Goal: Information Seeking & Learning: Find specific fact

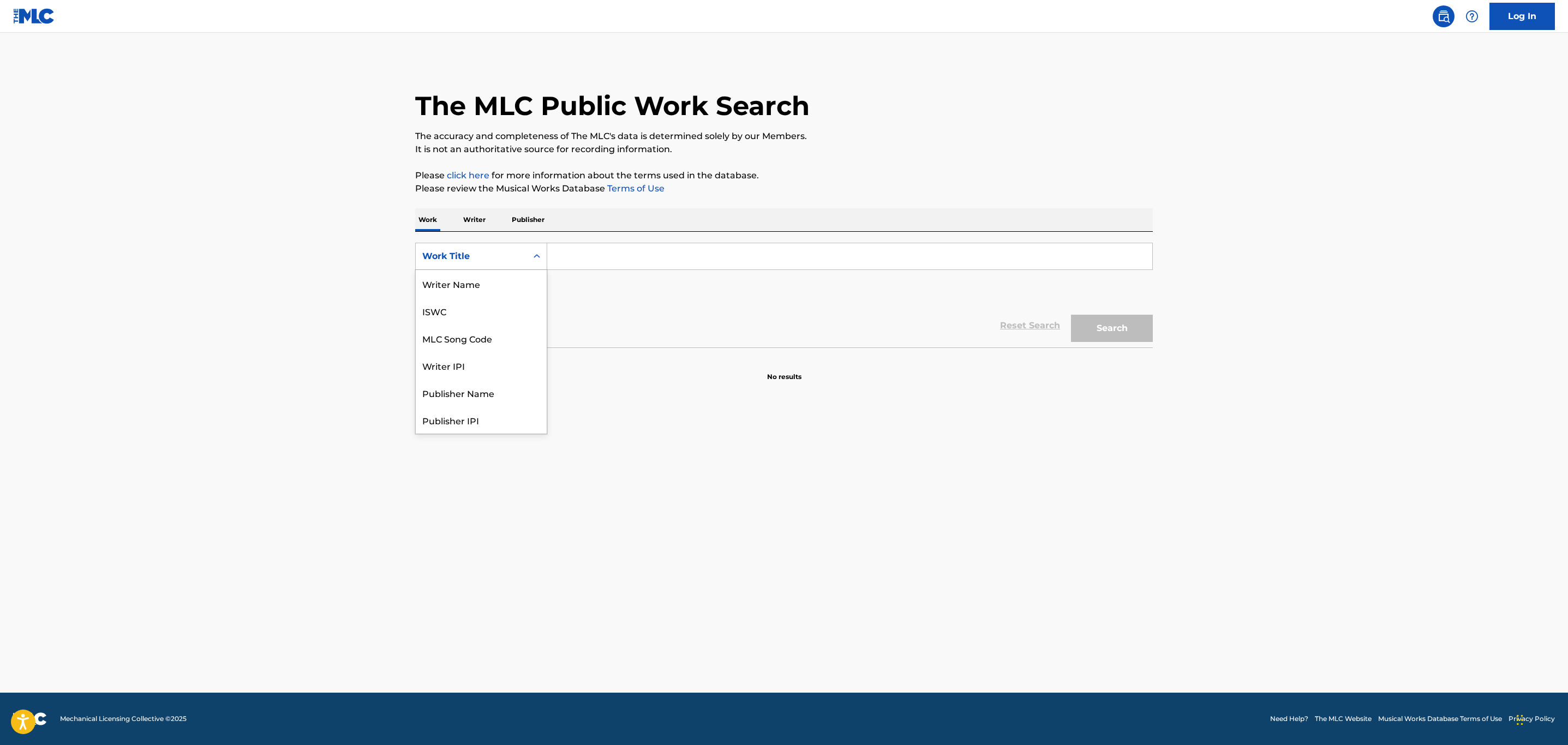
click at [529, 252] on div "Search Form" at bounding box center [536, 256] width 20 height 20
click at [592, 254] on input "Search Form" at bounding box center [850, 256] width 605 height 26
paste input "[URL][DOMAIN_NAME][SECURITY_DATA]"
type input "[URL][DOMAIN_NAME][SECURITY_DATA]"
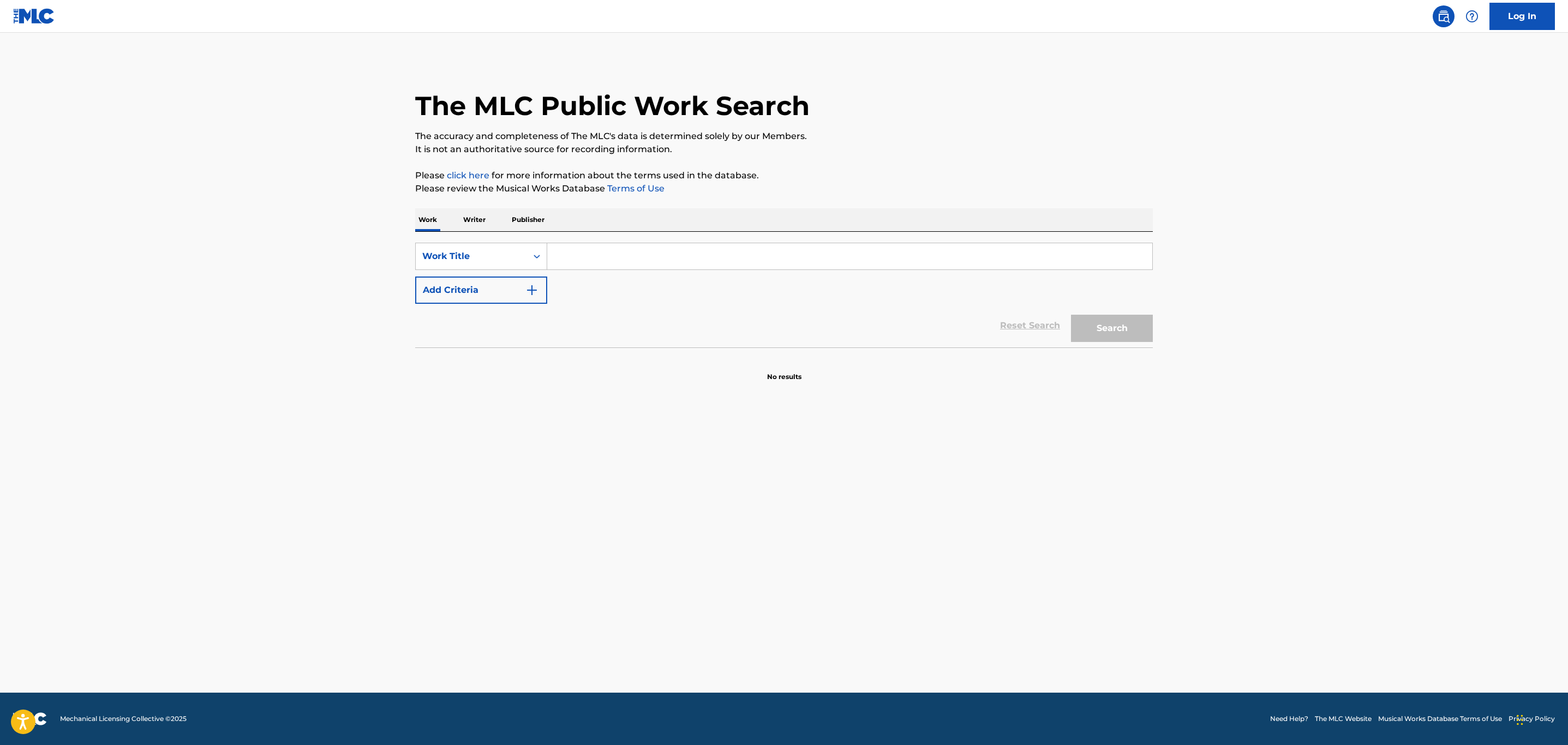
click at [580, 259] on input "Search Form" at bounding box center [850, 256] width 605 height 26
paste input "LET'S SHAKE SOME DUST"
type input "LET'S SHAKE SOME DUST"
click at [521, 290] on button "Add Criteria" at bounding box center [481, 290] width 132 height 27
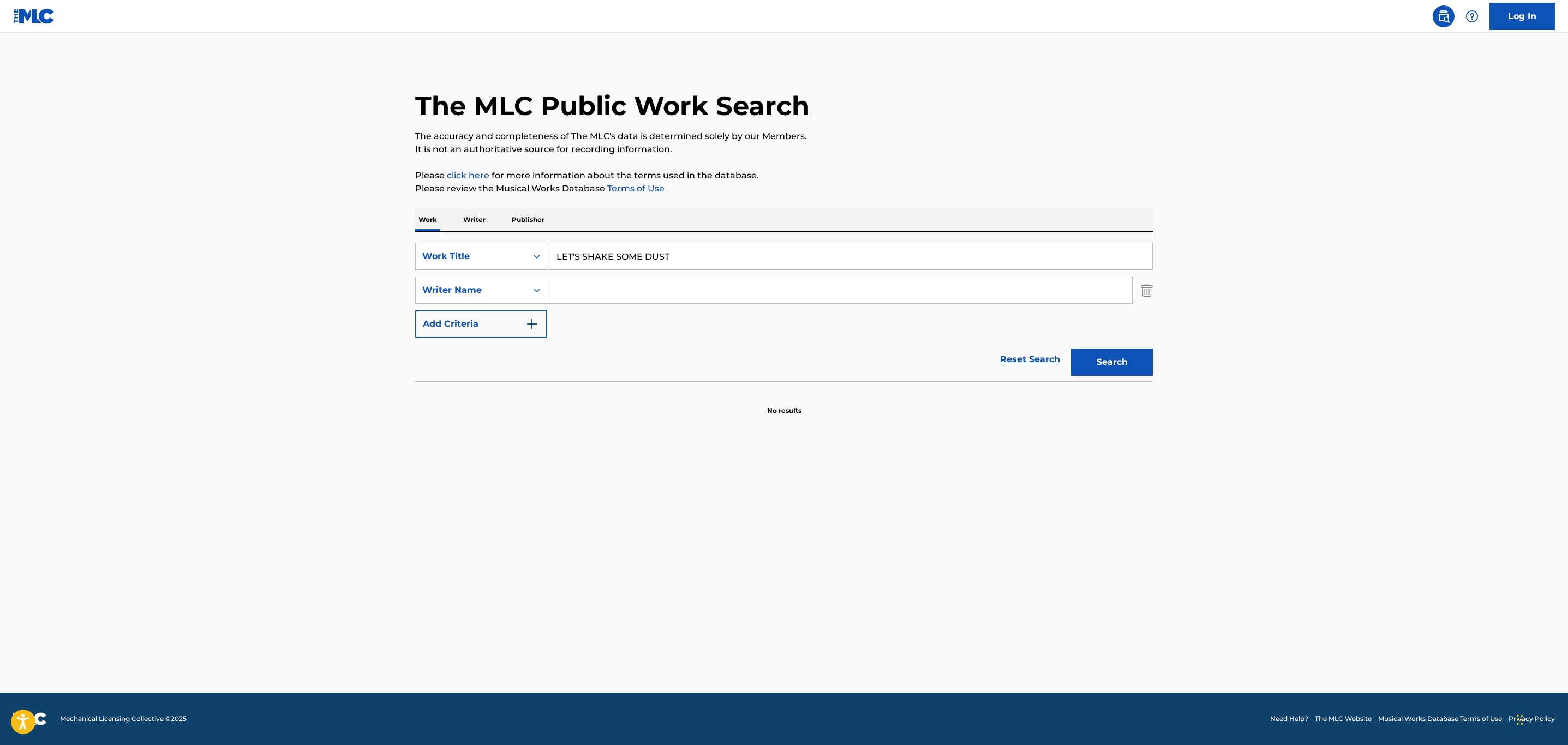
click at [598, 302] on input "Search Form" at bounding box center [839, 290] width 585 height 26
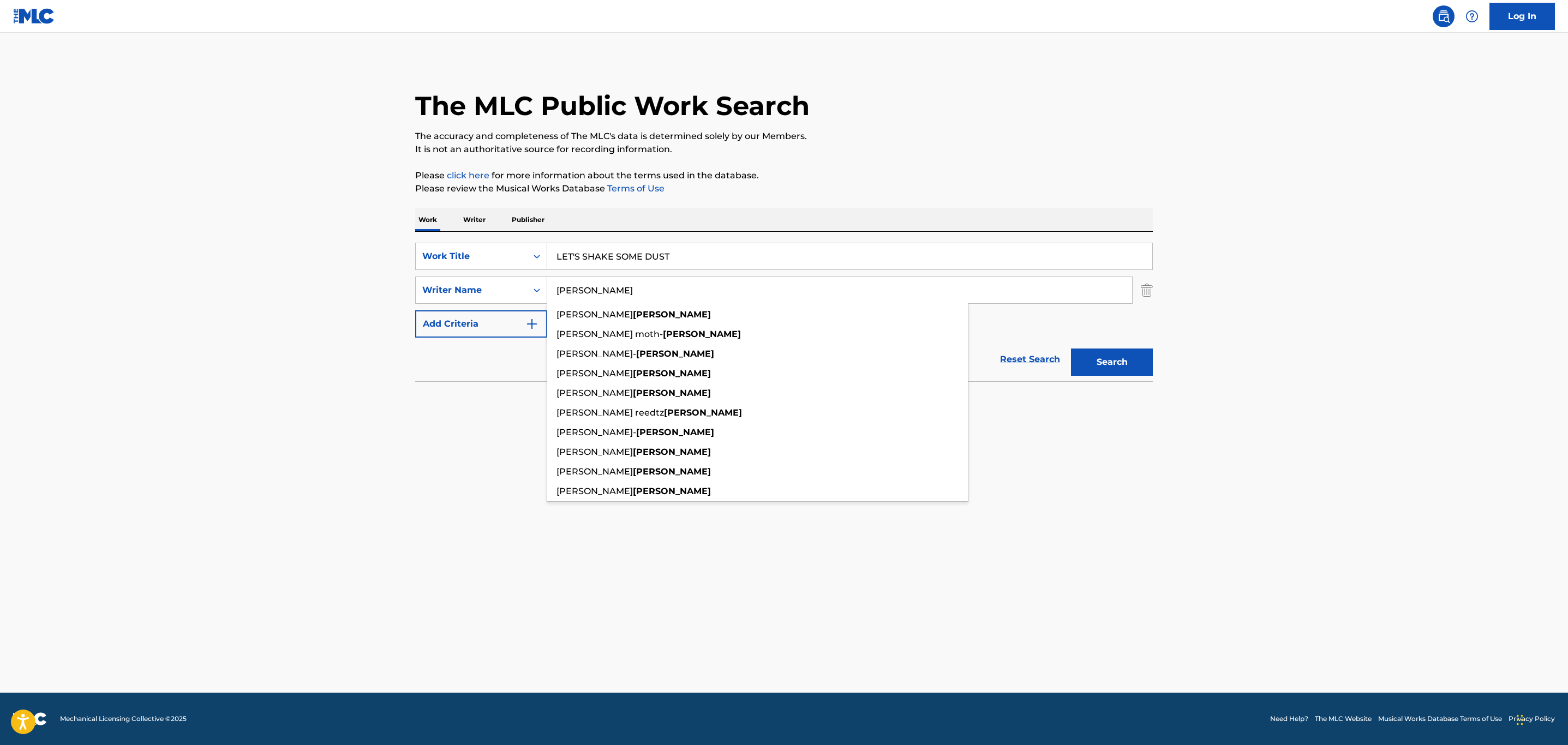
type input "[PERSON_NAME]"
click at [1071, 349] on button "Search" at bounding box center [1111, 362] width 82 height 27
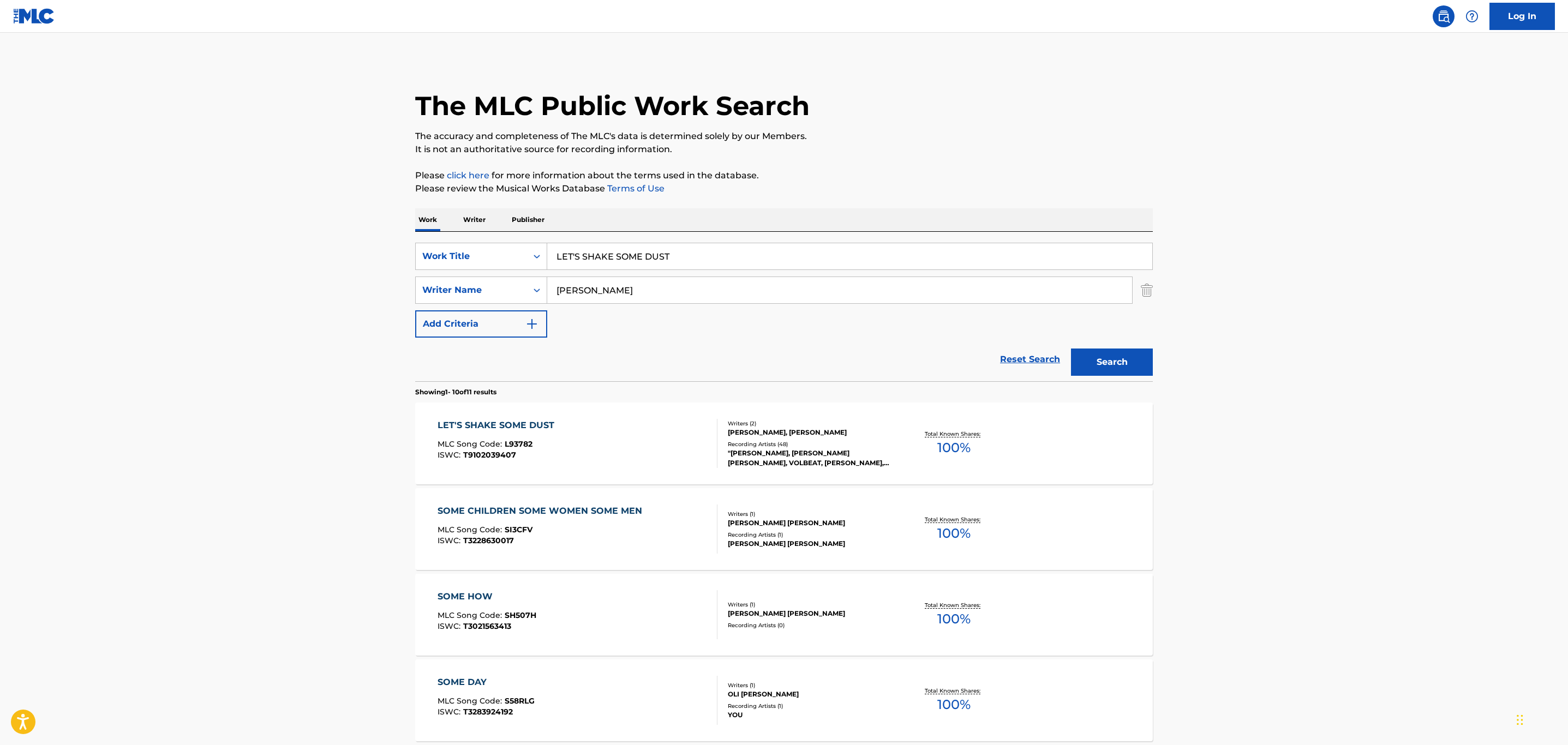
click at [675, 453] on div "LET'S SHAKE SOME DUST MLC Song Code : L93782 ISWC : T9102039407" at bounding box center [578, 443] width 280 height 49
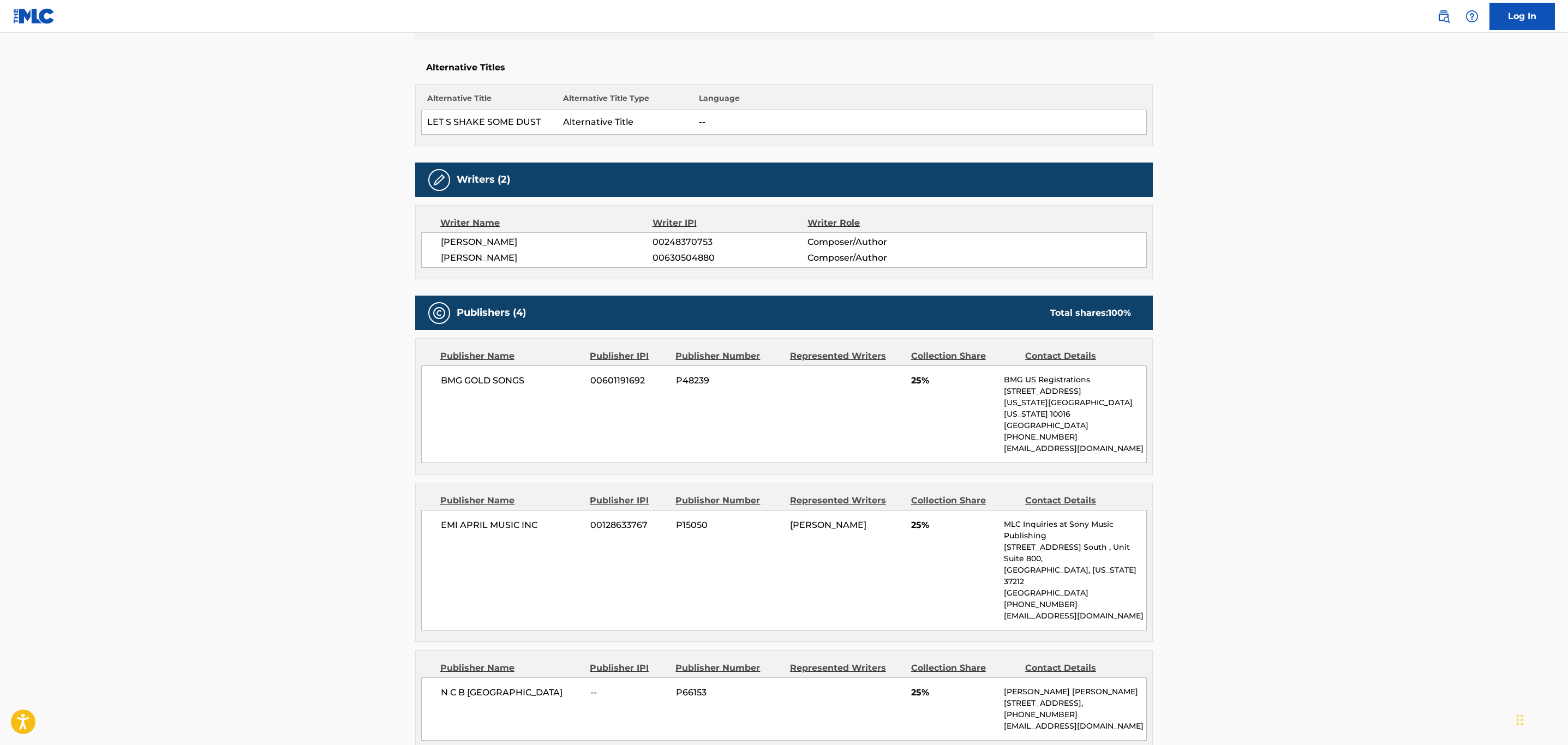
scroll to position [245, 0]
